Goal: Check status: Check status

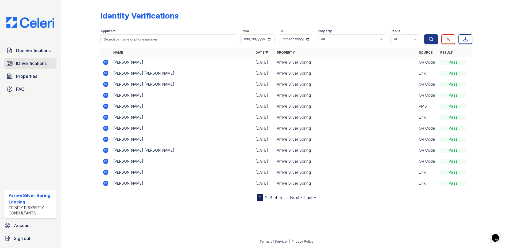
click at [29, 66] on span "ID Verifications" at bounding box center [31, 63] width 31 height 6
click at [30, 65] on span "ID Verifications" at bounding box center [31, 63] width 31 height 6
drag, startPoint x: 130, startPoint y: 107, endPoint x: 113, endPoint y: 105, distance: 17.8
click at [113, 105] on td "[PERSON_NAME]" at bounding box center [182, 106] width 142 height 11
copy td "Tewodros"
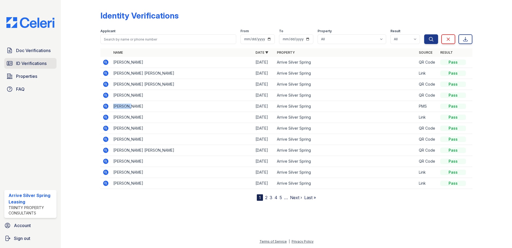
click at [29, 62] on span "ID Verifications" at bounding box center [31, 63] width 31 height 6
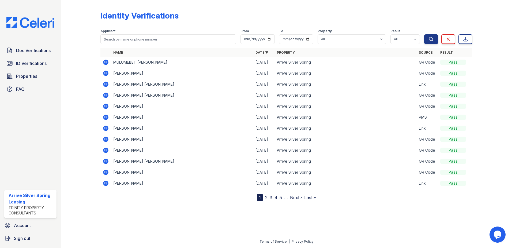
drag, startPoint x: 182, startPoint y: 62, endPoint x: 111, endPoint y: 63, distance: 70.7
click at [111, 63] on td "MULUMEBET [PERSON_NAME]" at bounding box center [182, 62] width 142 height 11
click at [187, 64] on td "MULUMEBET [PERSON_NAME]" at bounding box center [182, 62] width 142 height 11
